Goal: Task Accomplishment & Management: Complete application form

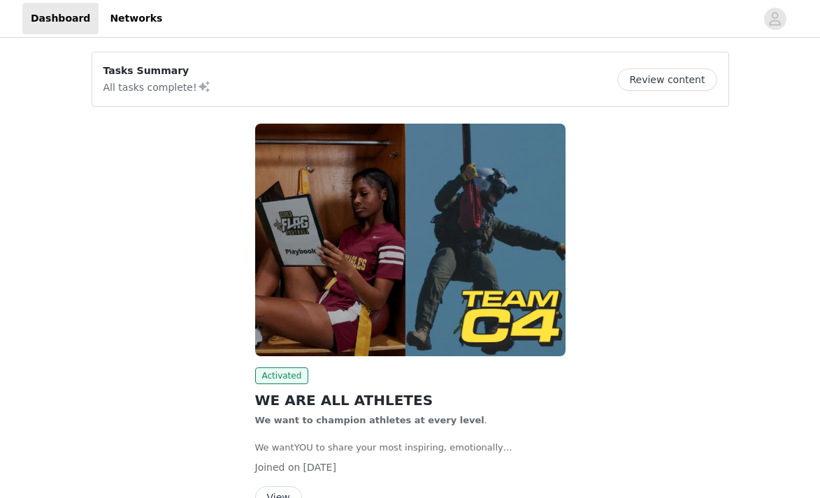
scroll to position [80, 0]
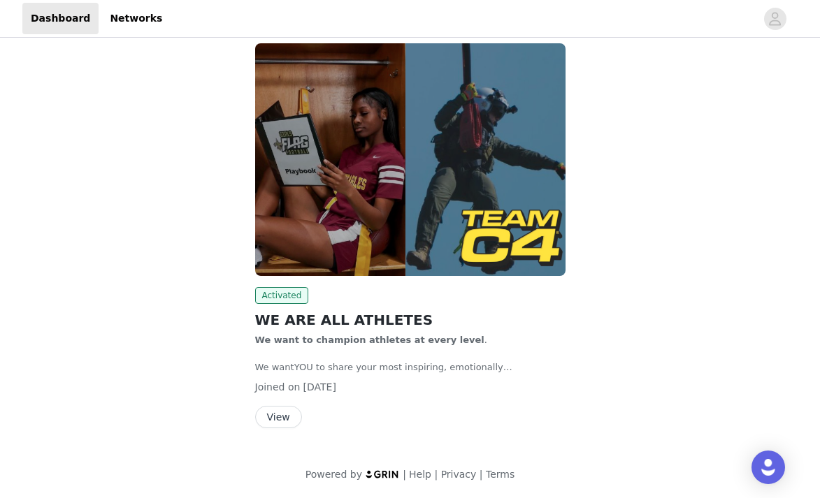
click at [278, 417] on button "View" at bounding box center [278, 417] width 47 height 22
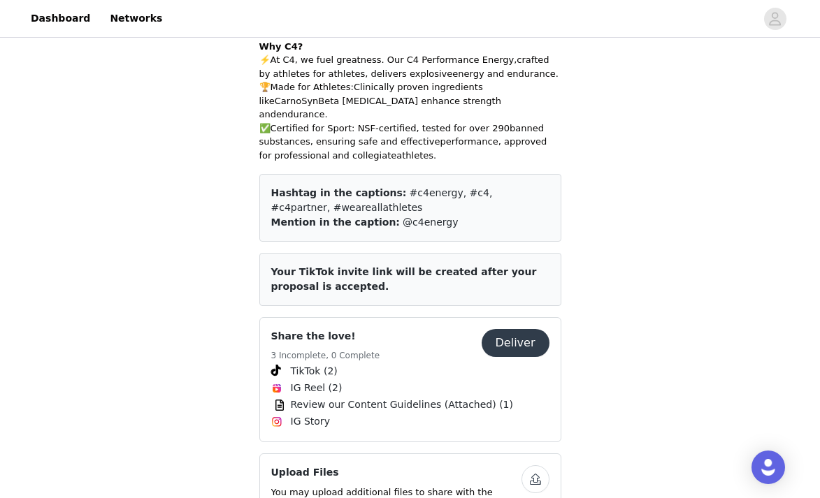
scroll to position [433, 0]
click at [524, 330] on button "Deliver" at bounding box center [516, 344] width 68 height 28
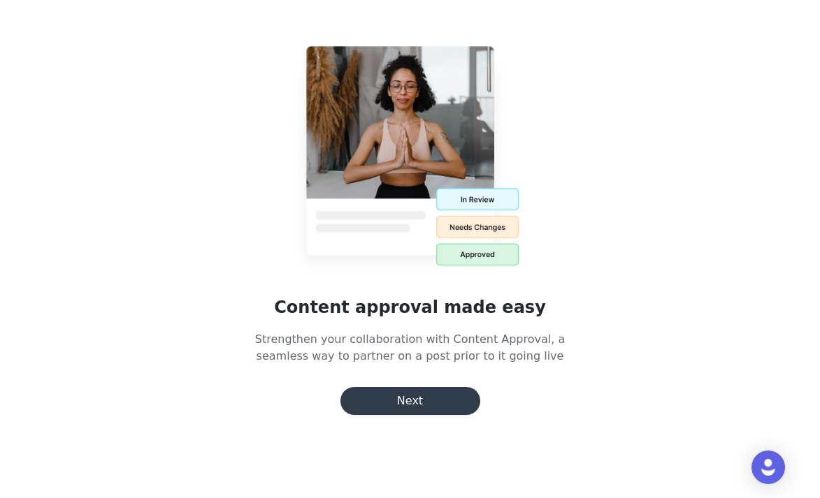
scroll to position [22, 0]
click at [419, 399] on button "Next" at bounding box center [410, 401] width 140 height 28
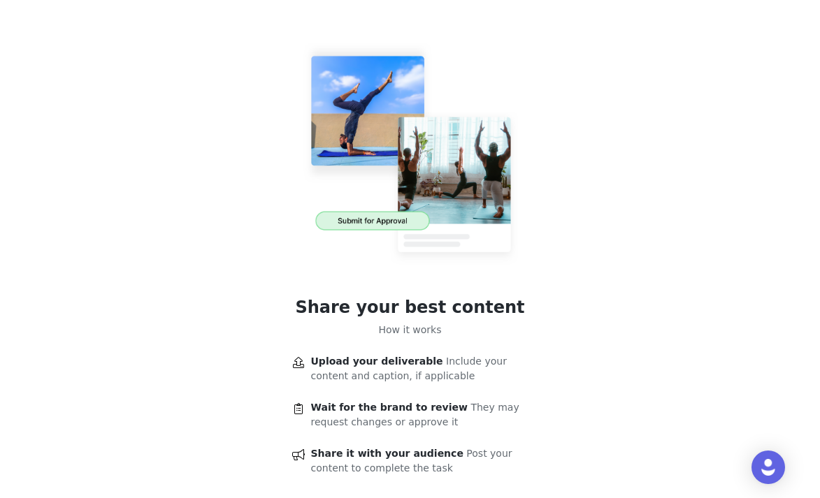
scroll to position [76, 0]
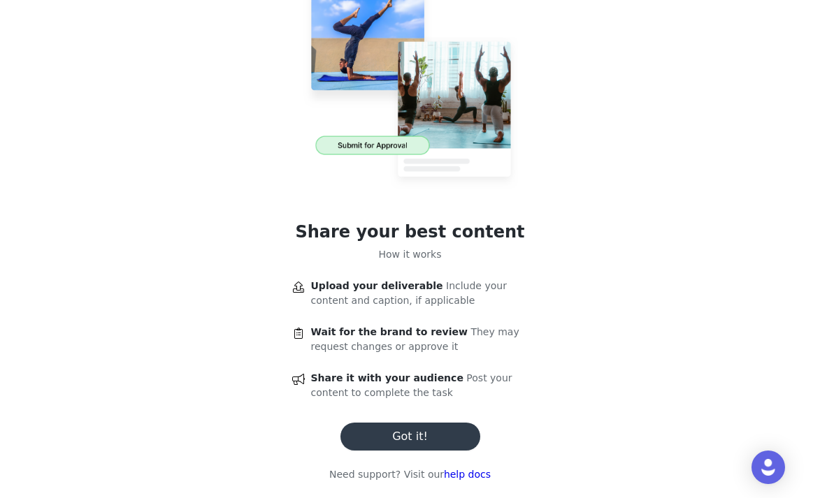
click at [436, 430] on button "Got it!" at bounding box center [410, 437] width 140 height 28
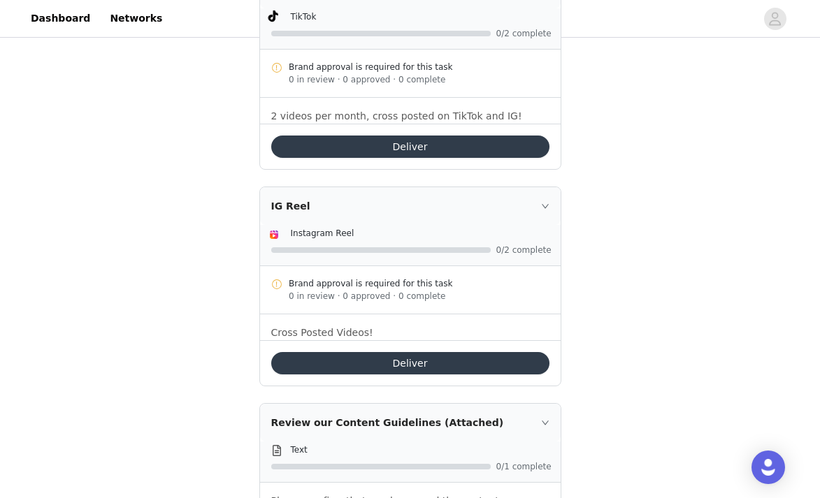
scroll to position [480, 0]
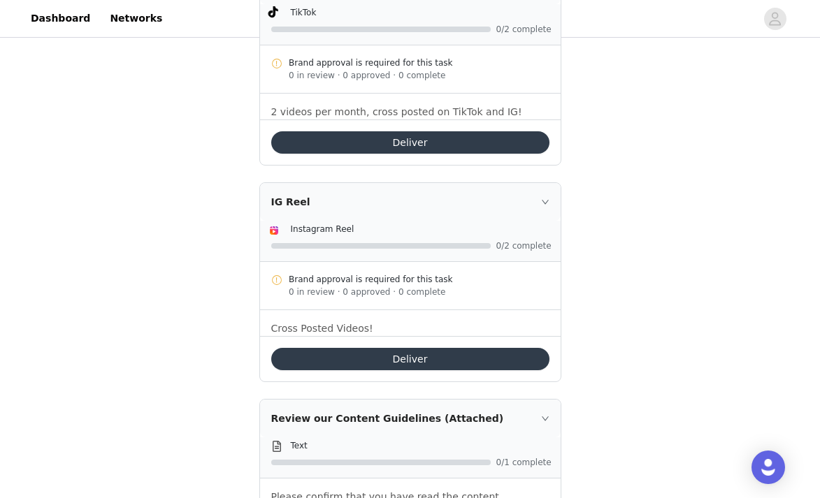
click at [442, 354] on button "Deliver" at bounding box center [410, 359] width 278 height 22
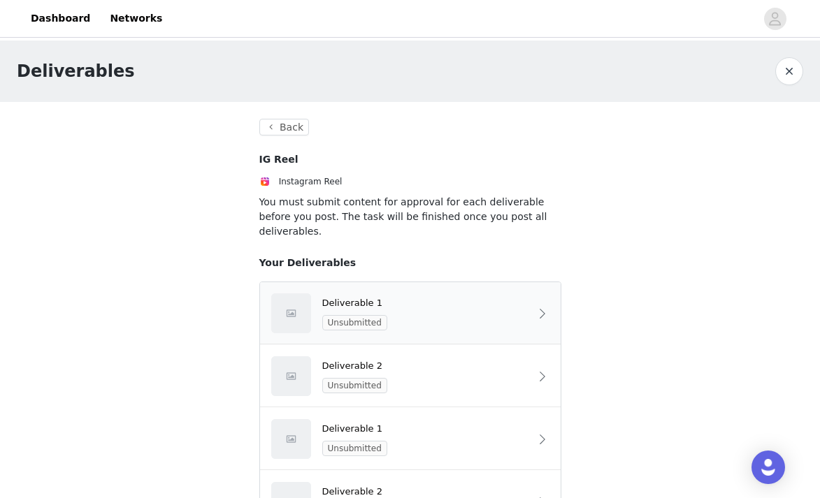
click at [371, 296] on div "Deliverable 1" at bounding box center [426, 303] width 208 height 14
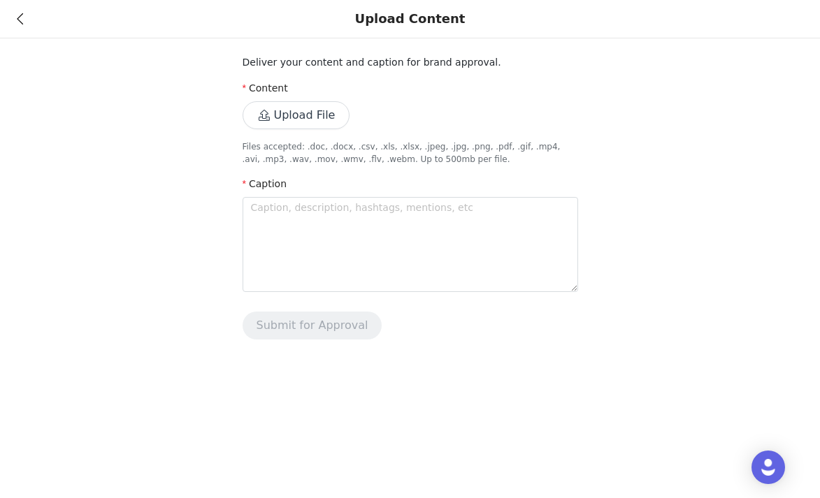
click at [303, 110] on button "Upload File" at bounding box center [297, 115] width 108 height 28
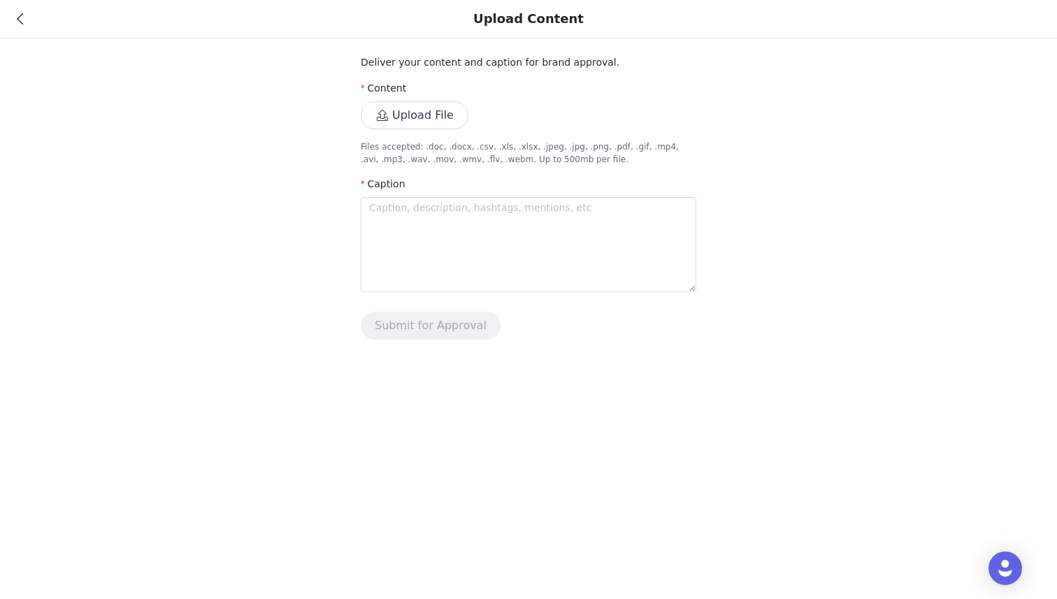
click at [415, 109] on button "Upload File" at bounding box center [415, 115] width 108 height 28
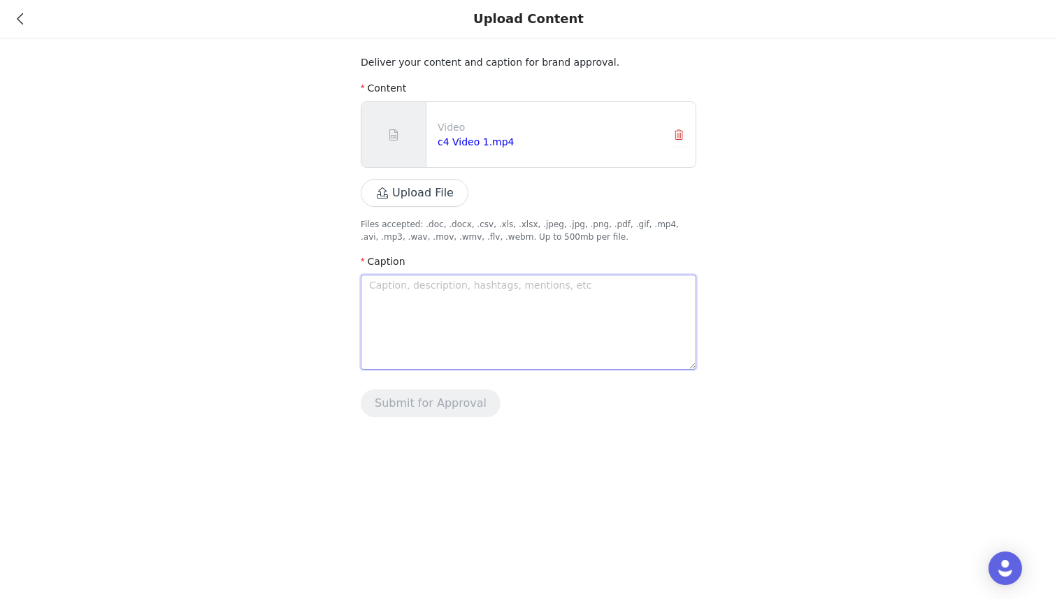
click at [573, 299] on textarea at bounding box center [529, 322] width 336 height 95
type textarea "E"
type textarea "En"
type textarea "Ene"
type textarea "Ener"
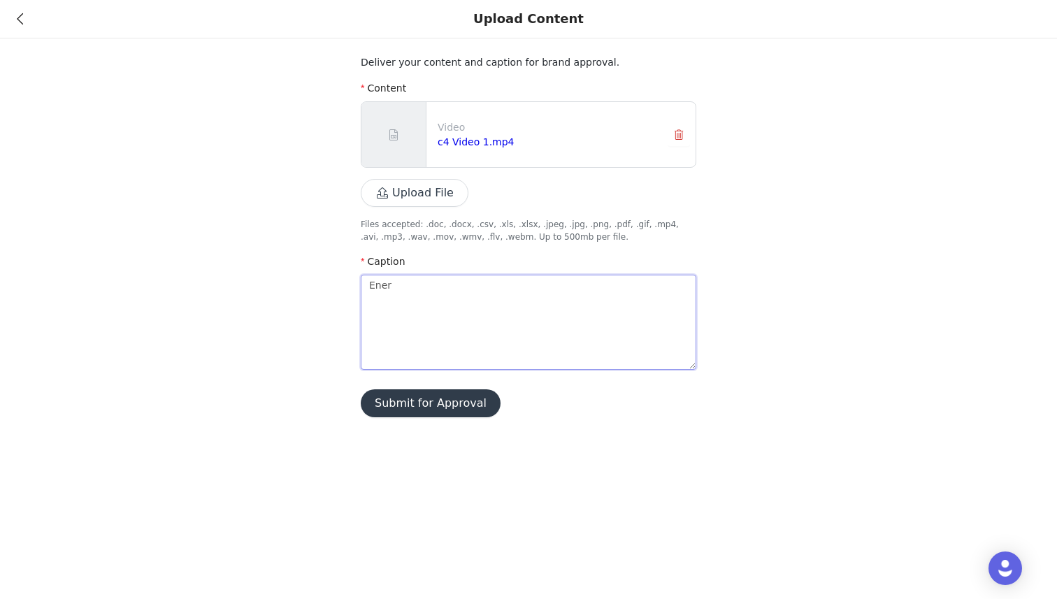
type textarea "Energ"
type textarea "Energy"
type textarea "Energy o"
type textarea "Energy on"
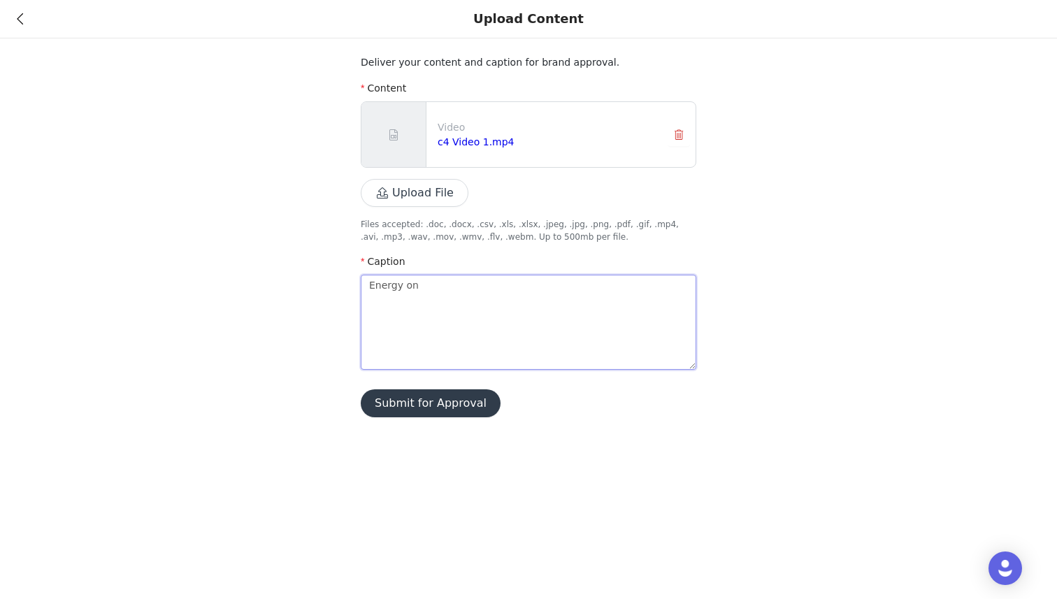
type textarea "Energy on"
type textarea "Energy on l"
type textarea "Energy on lo"
type textarea "Energy on loc"
type textarea "Energy on lock"
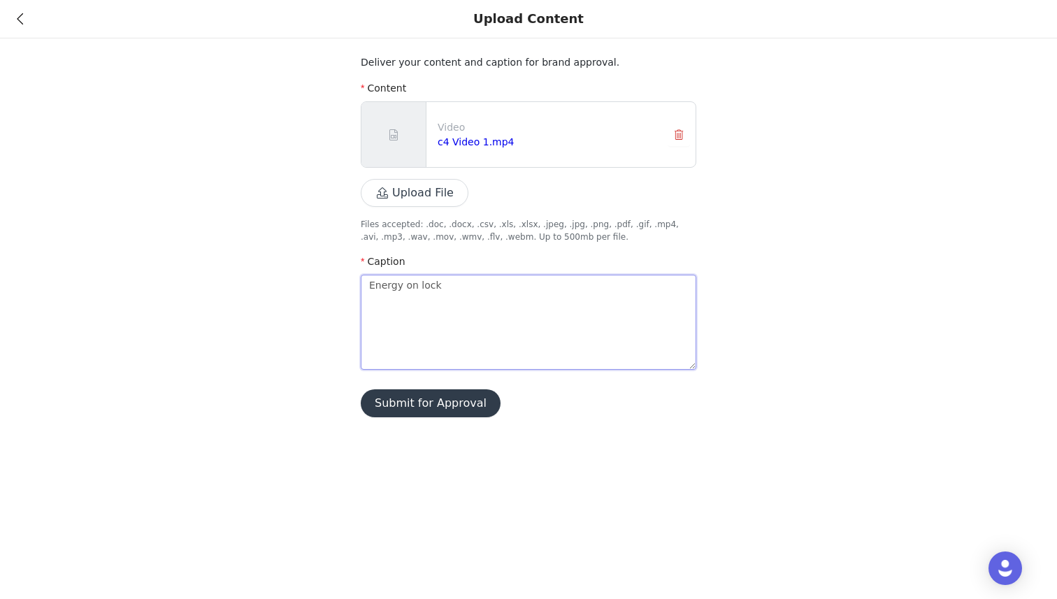
type textarea "Energy on lock"
type textarea "Energy on lock."
type textarea "Energy on lock. f"
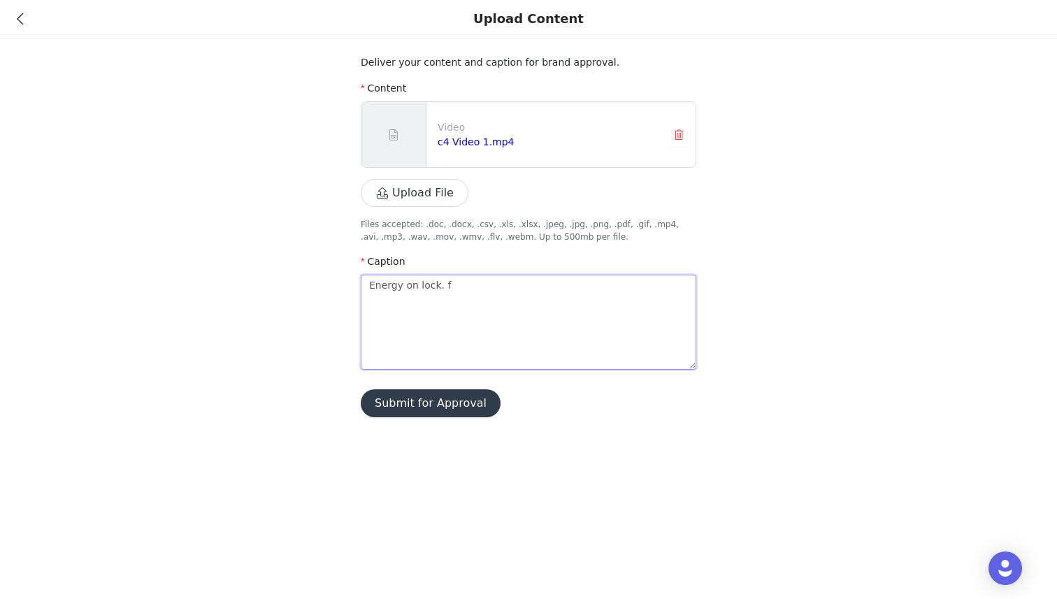
type textarea "Energy on lock. fo"
type textarea "Energy on lock. foc"
type textarea "Energy on lock. focu"
type textarea "Energy on lock. focus"
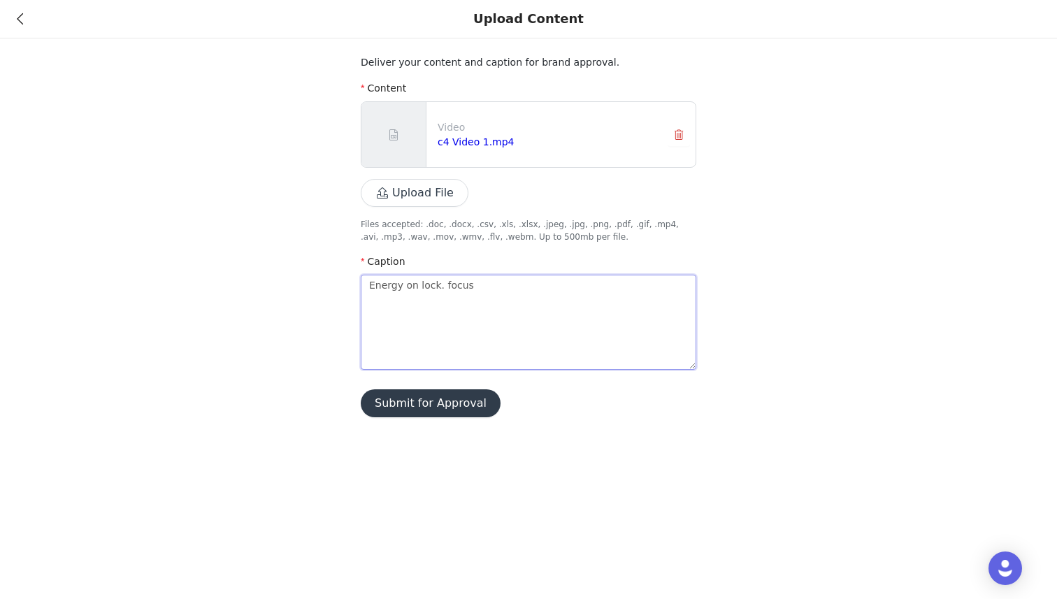
type textarea "Energy on lock. focus d"
type textarea "Energy on lock. focus di"
type textarea "Energy on lock. focus dia"
type textarea "Energy on lock. focus dial"
type textarea "Energy on lock. focus diale"
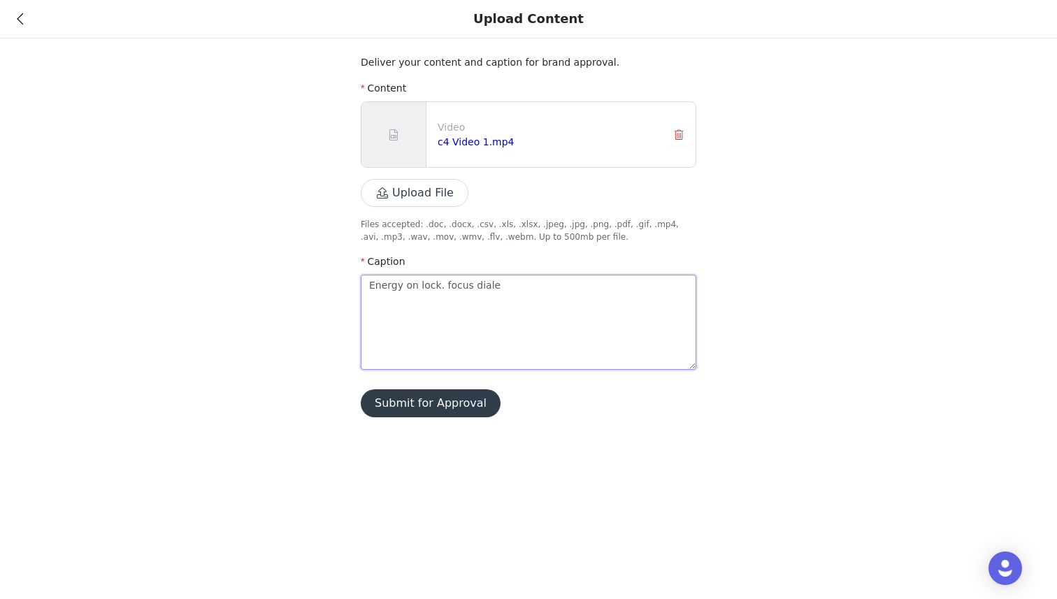
type textarea "Energy on lock. focus dialed"
type textarea "Energy on lock. focus dialed i"
type textarea "Energy on lock. focus dialed in"
type textarea "Energy on lock. focus dialed in."
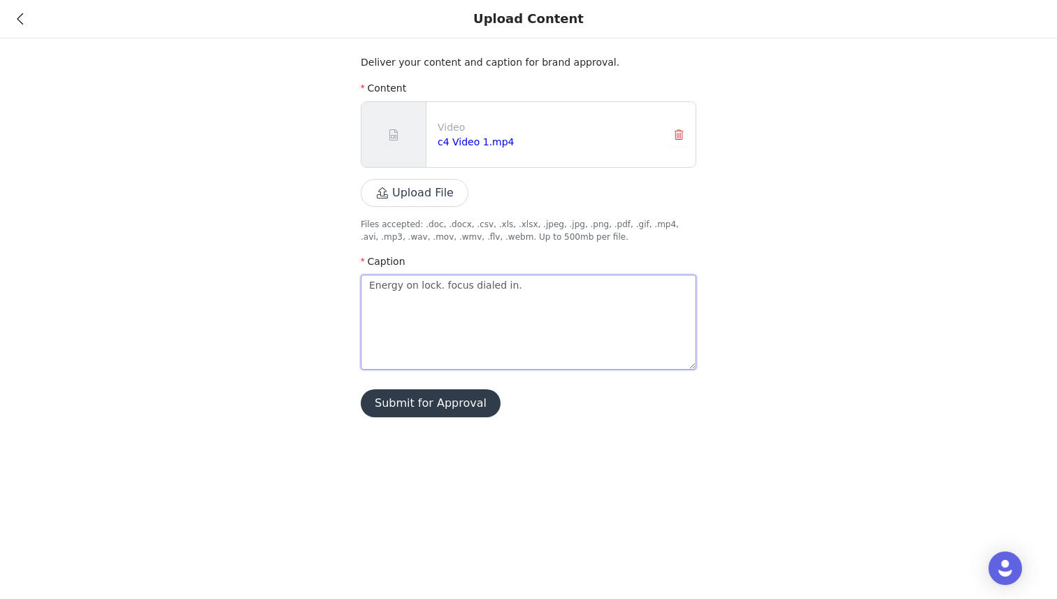
type textarea "Energy on lock. focus dialed in."
click at [445, 287] on textarea "Energy on lock. focus dialed in." at bounding box center [529, 322] width 336 height 95
type textarea "Energy on lock. ocus dialed in."
type textarea "Energy on lock. Focus dialed in."
click at [525, 284] on textarea "Energy on lock. Focus dialed in." at bounding box center [529, 322] width 336 height 95
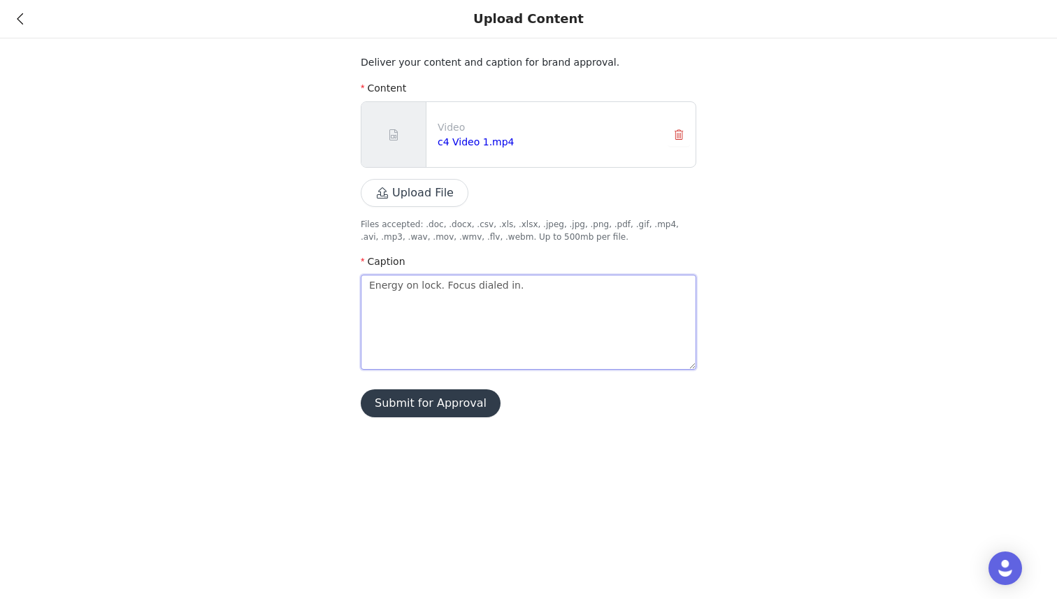
type textarea "Energy on lock. Focus dialed in. P"
type textarea "Energy on lock. Focus dialed in. Po"
type textarea "Energy on lock. Focus dialed in. Pow"
type textarea "Energy on lock. Focus dialed in. [GEOGRAPHIC_DATA]"
type textarea "Energy on lock. Focus dialed in. Power"
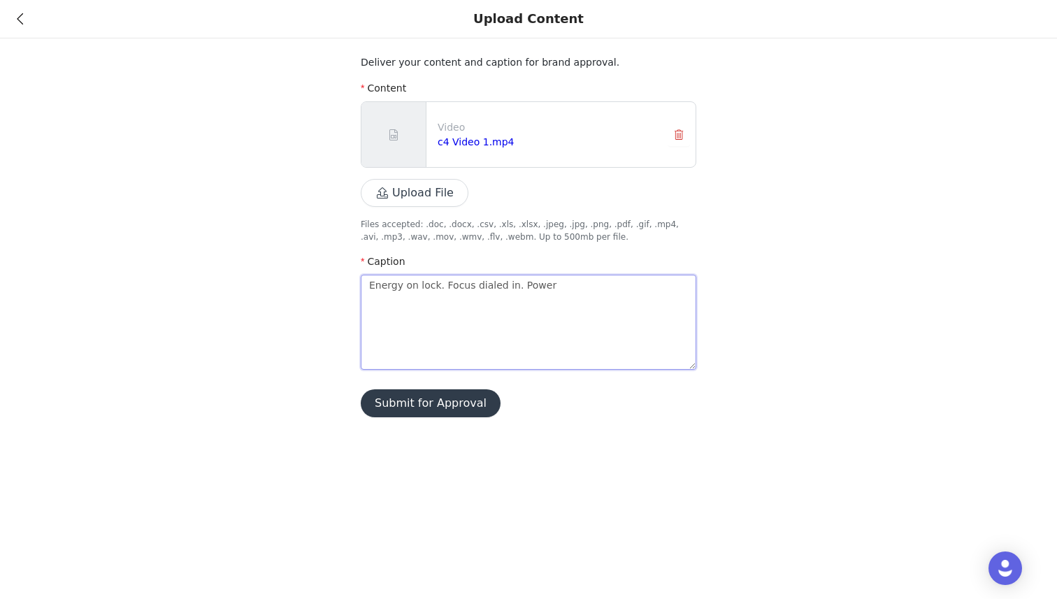
type textarea "Energy on lock. Focus dialed in. Powere"
type textarea "Energy on lock. Focus dialed in. Powered"
type textarea "Energy on lock. Focus dialed in. Powered u"
type textarea "Energy on lock. Focus dialed in. Powered up"
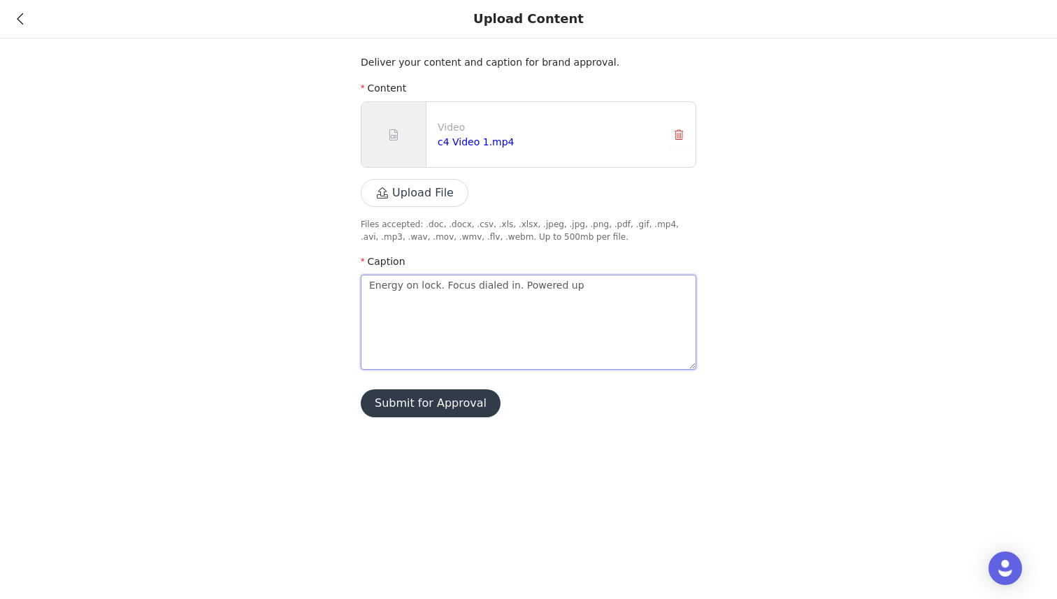
type textarea "Energy on lock. Focus dialed in. Powered up"
type textarea "Energy on lock. Focus dialed in. Powered up w"
type textarea "Energy on lock. Focus dialed in. Powered up wi"
type textarea "Energy on lock. Focus dialed in. Powered up wit"
type textarea "Energy on lock. Focus dialed in. Powered up with"
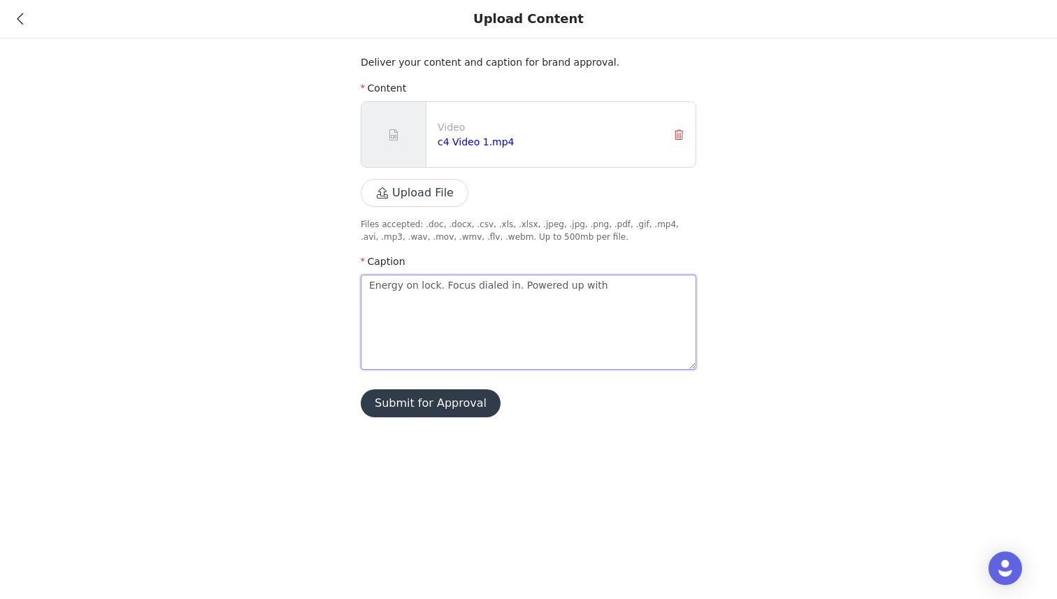
type textarea "Energy on lock. Focus dialed in. Powered up with"
type textarea "Energy on lock. Focus dialed in. Powered up with @"
type textarea "Energy on lock. Focus dialed in. Powered up with @c"
type textarea "Energy on lock. Focus dialed in. Powered up with @c4"
type textarea "Energy on lock. Focus dialed in. Powered up with @c4e"
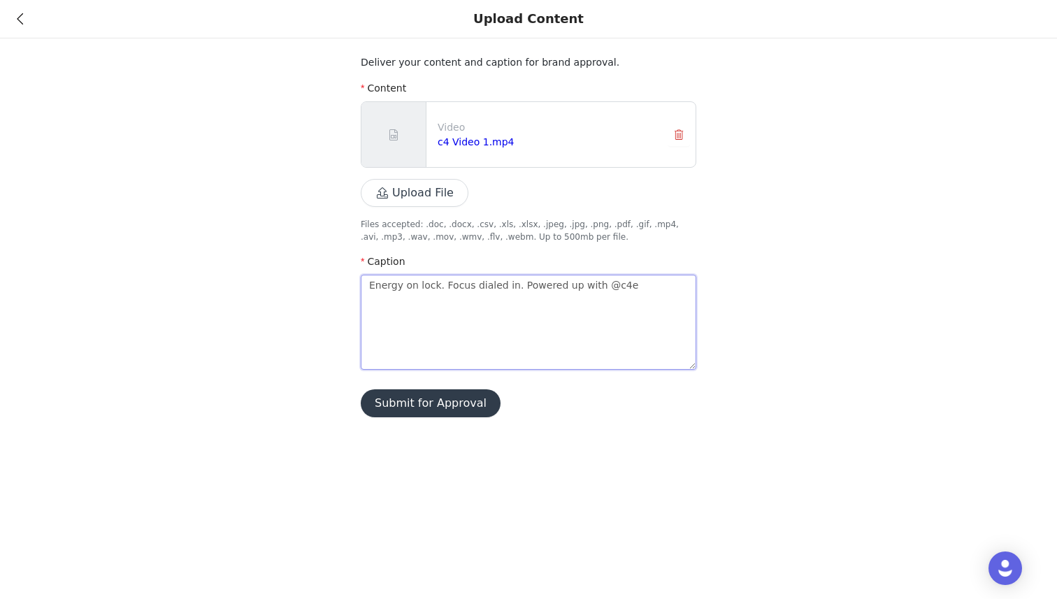
type textarea "Energy on lock. Focus dialed in. Powered up with @c4en"
type textarea "Energy on lock. Focus dialed in. Powered up with @c4ene"
type textarea "Energy on lock. Focus dialed in. Powered up with @c4ener"
type textarea "Energy on lock. Focus dialed in. Powered up with @c4energ"
type textarea "Energy on lock. Focus dialed in. Powered up with @c4energy"
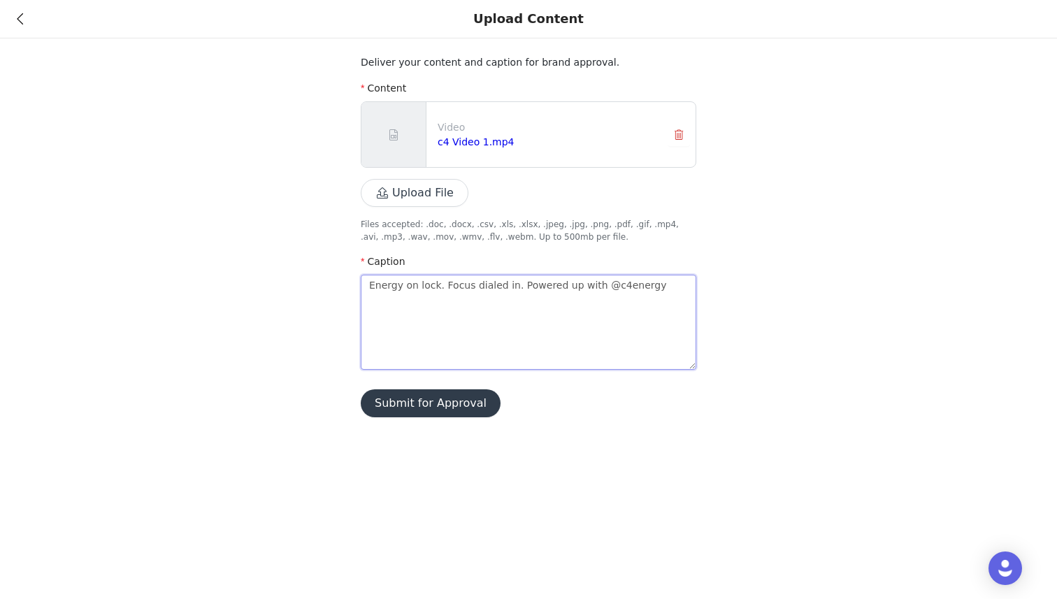
type textarea "Energy on lock. Focus dialed in. Powered up with @c4energy"
type textarea "Energy on lock. Focus dialed in. Powered up with @c4energy a"
type textarea "Energy on lock. Focus dialed in. Powered up with @c4energy an"
type textarea "Energy on lock. Focus dialed in. Powered up with @c4energy and"
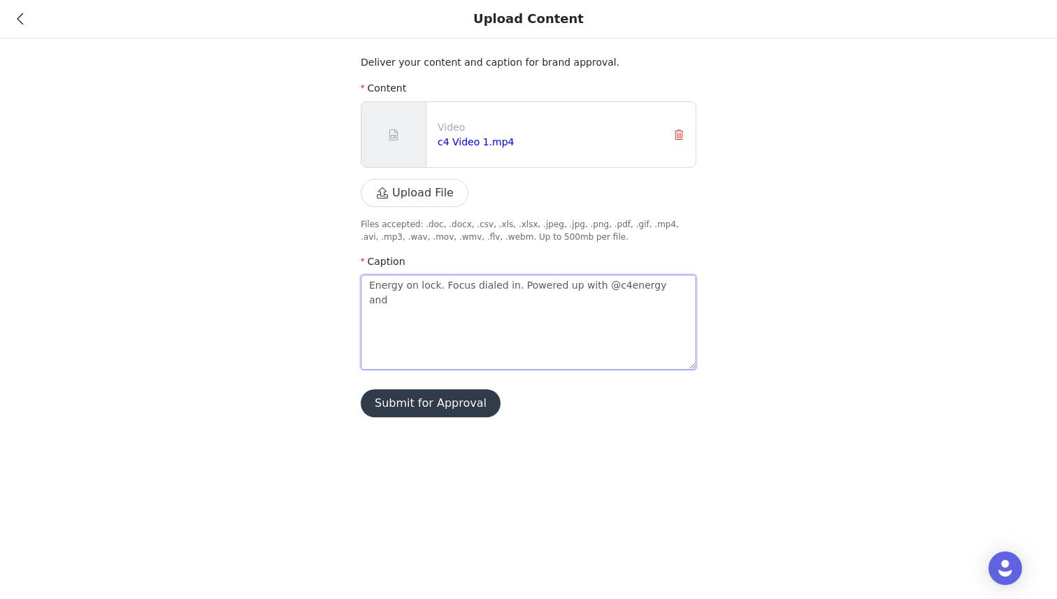
type textarea "Energy on lock. Focus dialed in. Powered up with @c4energy and l"
type textarea "Energy on lock. Focus dialed in. Powered up with @c4energy and lo"
type textarea "Energy on lock. Focus dialed in. Powered up with @c4energy and loc"
type textarea "Energy on lock. Focus dialed in. Powered up with @c4energy and lock"
type textarea "Energy on lock. Focus dialed in. Powered up with @c4energy and [PERSON_NAME]"
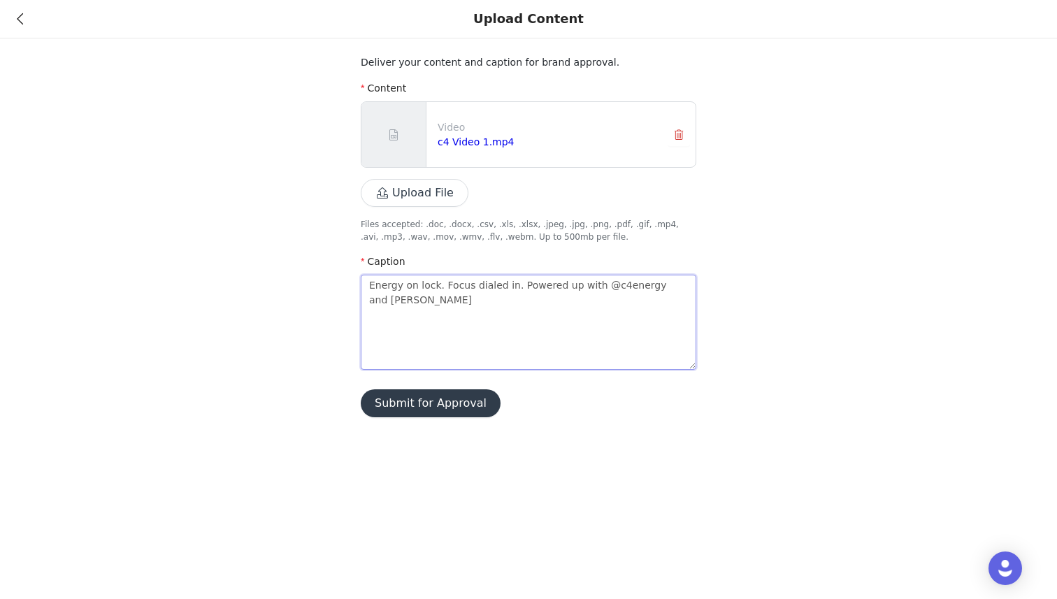
type textarea "Energy on lock. Focus dialed in. Powered up with @c4energy and locked"
type textarea "Energy on lock. Focus dialed in. Powered up with @c4energy and locked i"
type textarea "Energy on lock. Focus dialed in. Powered up with @c4energy and locked in"
type textarea "Energy on lock. Focus dialed in. Powered up with @c4energy and locked int"
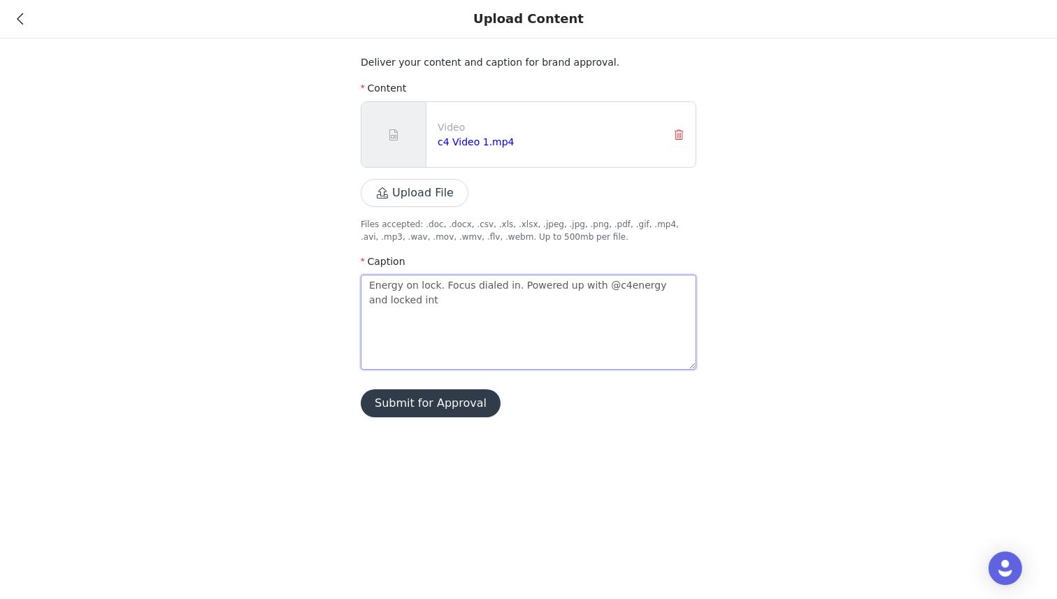
type textarea "Energy on lock. Focus dialed in. Powered up with @c4energy and locked into"
type textarea "Energy on lock. Focus dialed in. Powered up with @c4energy and locked into t"
type textarea "Energy on lock. Focus dialed in. Powered up with @c4energy and locked into th"
type textarea "Energy on lock. Focus dialed in. Powered up with @c4energy and locked into the"
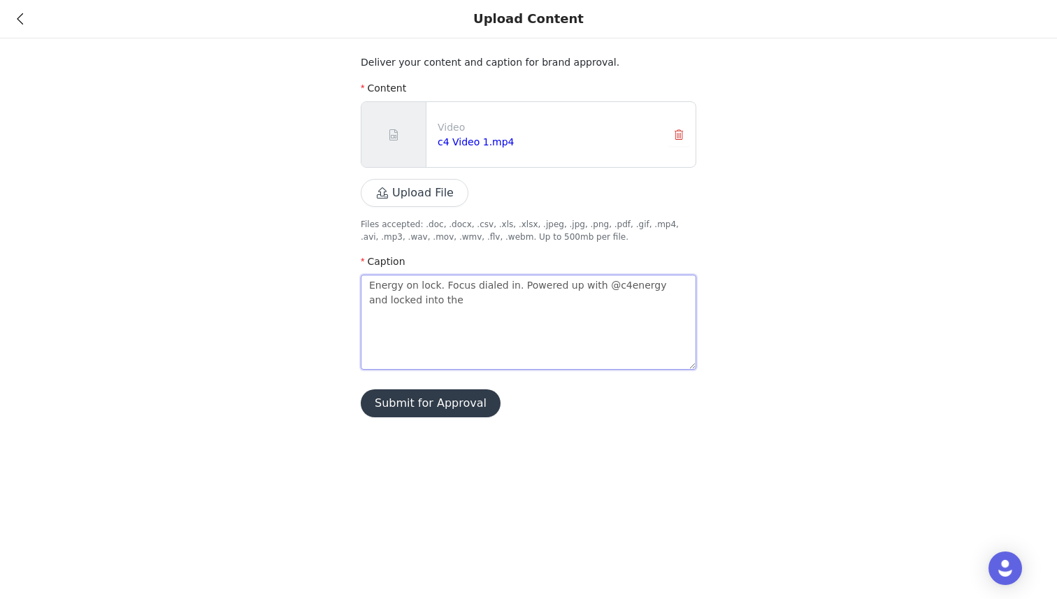
type textarea "Energy on lock. Focus dialed in. Powered up with @c4energy and locked into the"
type textarea "Energy on lock. Focus dialed in. Powered up with @c4energy and locked into the w"
type textarea "Energy on lock. Focus dialed in. Powered up with @c4energy and locked into the …"
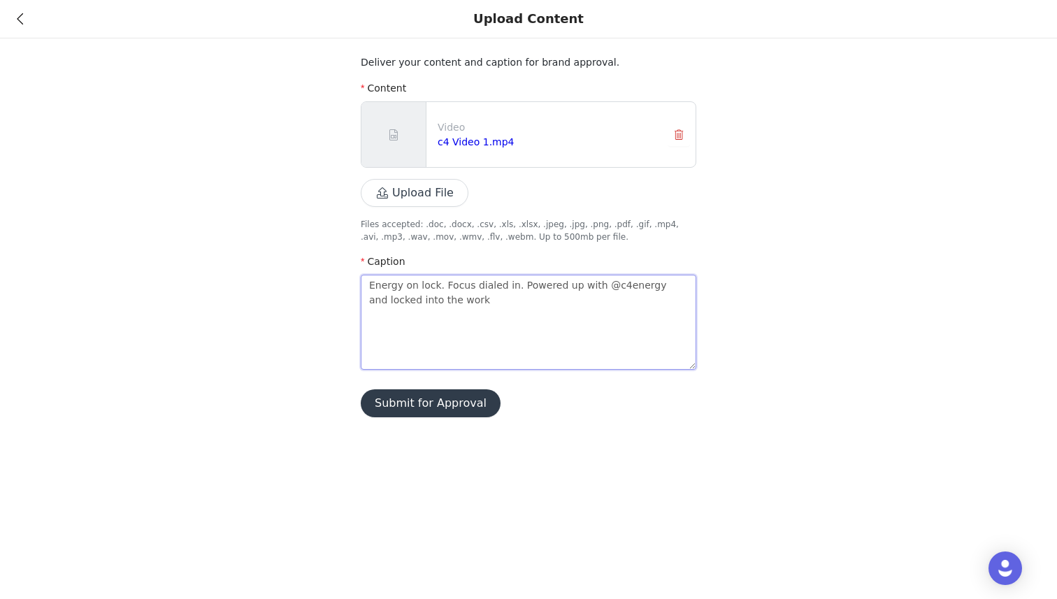
type textarea "Energy on lock. Focus dialed in. Powered up with @c4energy and locked into the …"
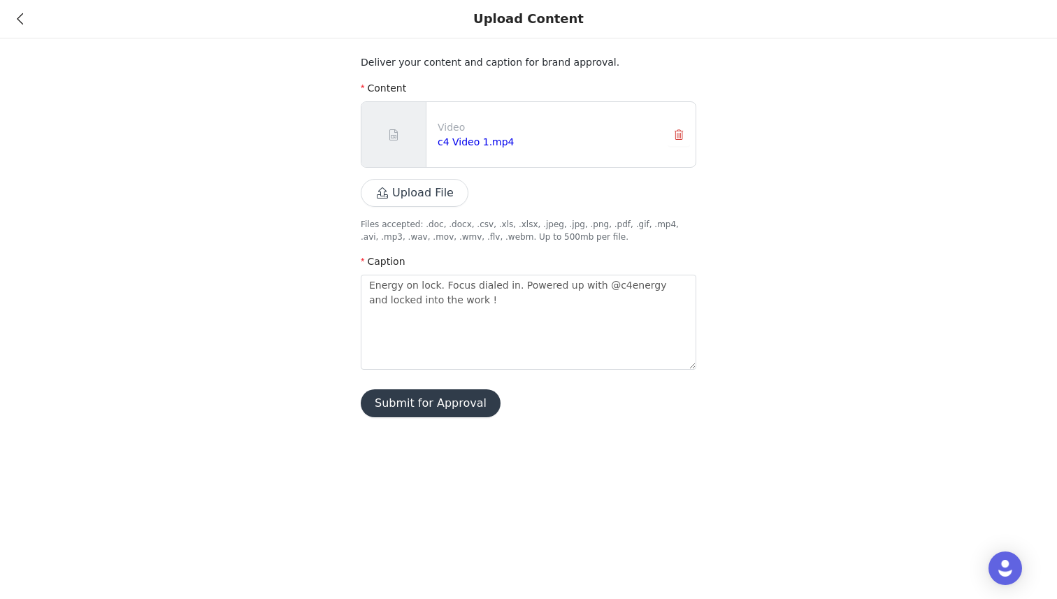
click at [443, 409] on button "Submit for Approval" at bounding box center [431, 403] width 140 height 28
